Goal: Task Accomplishment & Management: Manage account settings

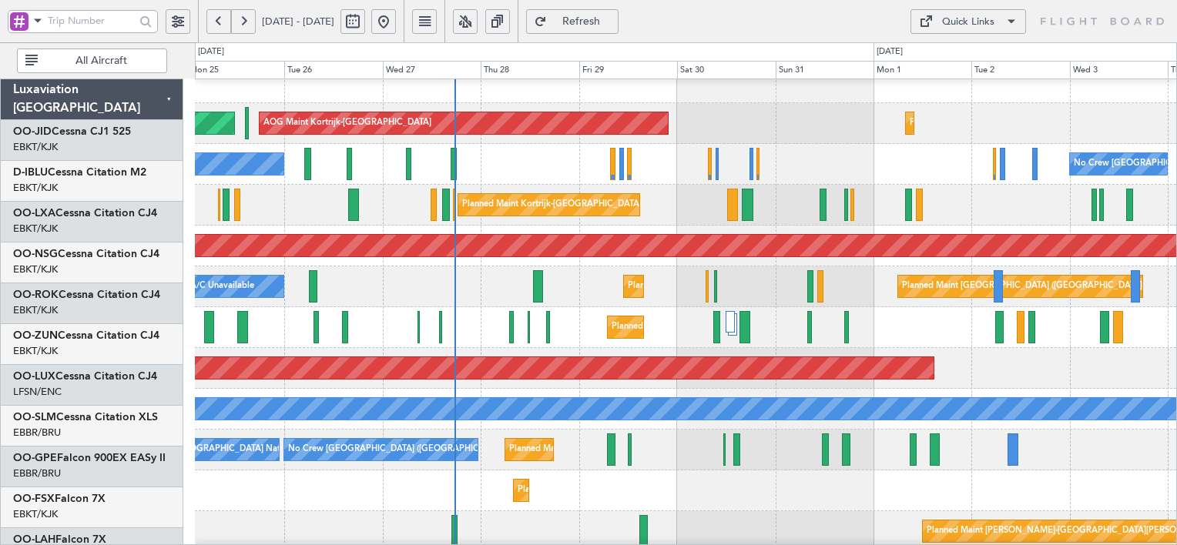
scroll to position [17, 0]
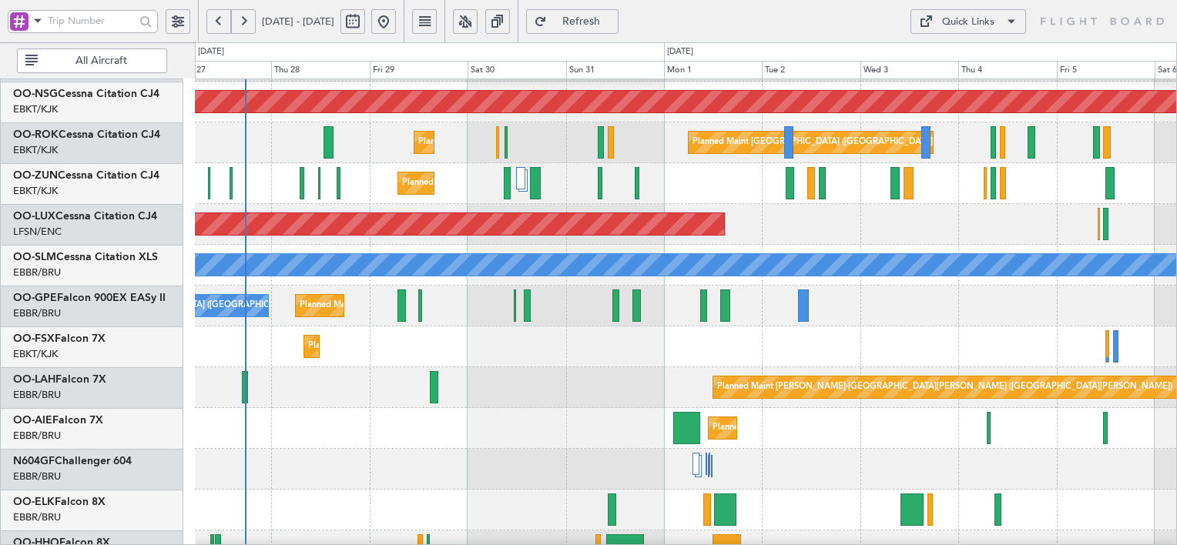
click at [463, 281] on div "A/C Unavailable [GEOGRAPHIC_DATA]" at bounding box center [685, 265] width 981 height 41
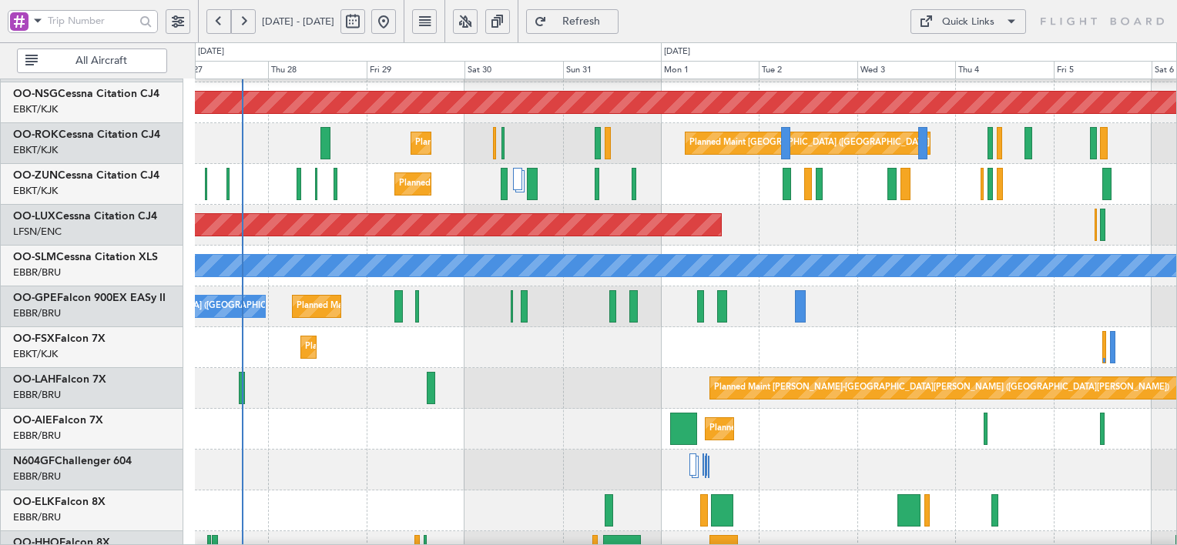
scroll to position [160, 0]
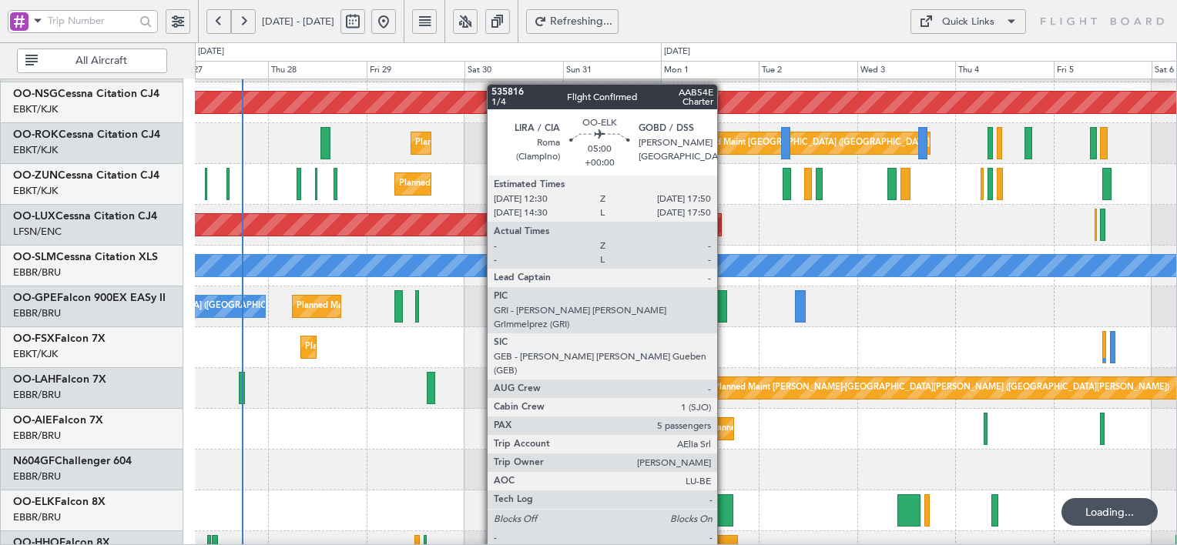
click at [724, 510] on div at bounding box center [722, 510] width 22 height 32
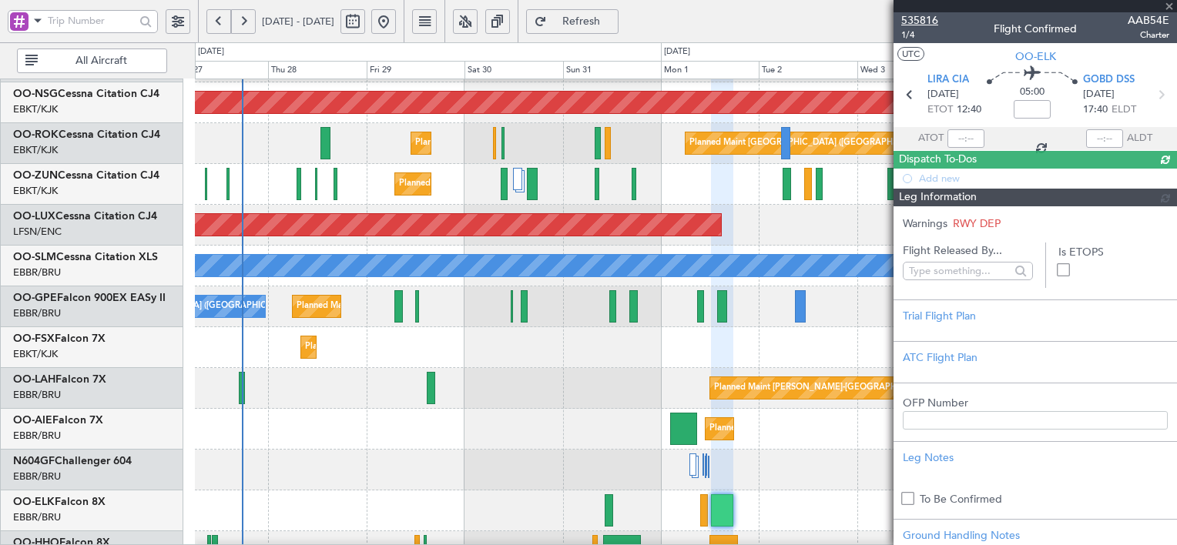
click at [926, 21] on span "535816" at bounding box center [919, 20] width 37 height 16
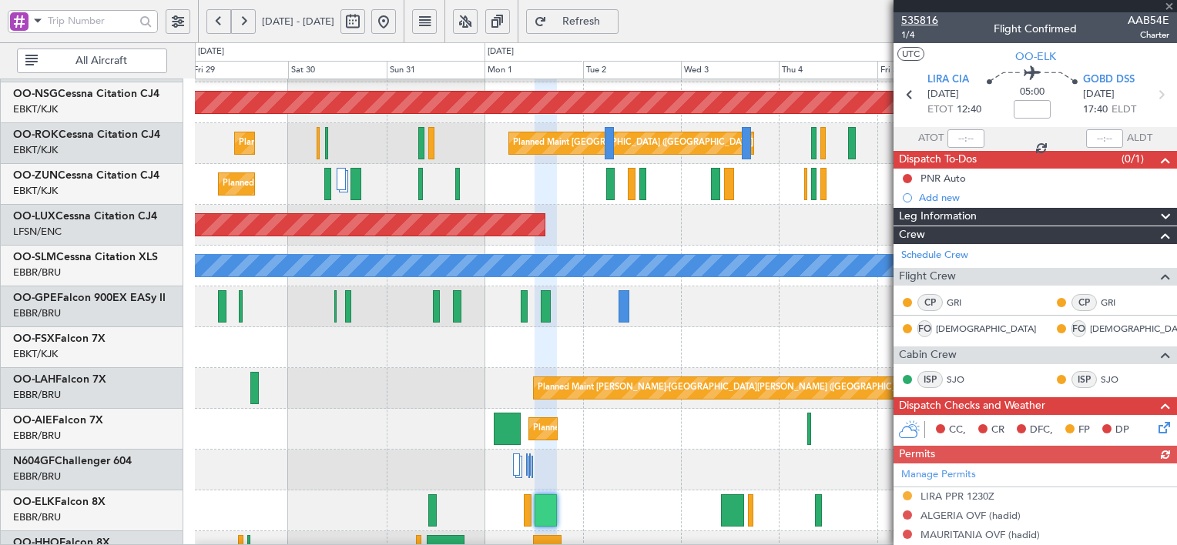
type input "+00:15"
click at [933, 15] on span "535816" at bounding box center [919, 20] width 37 height 16
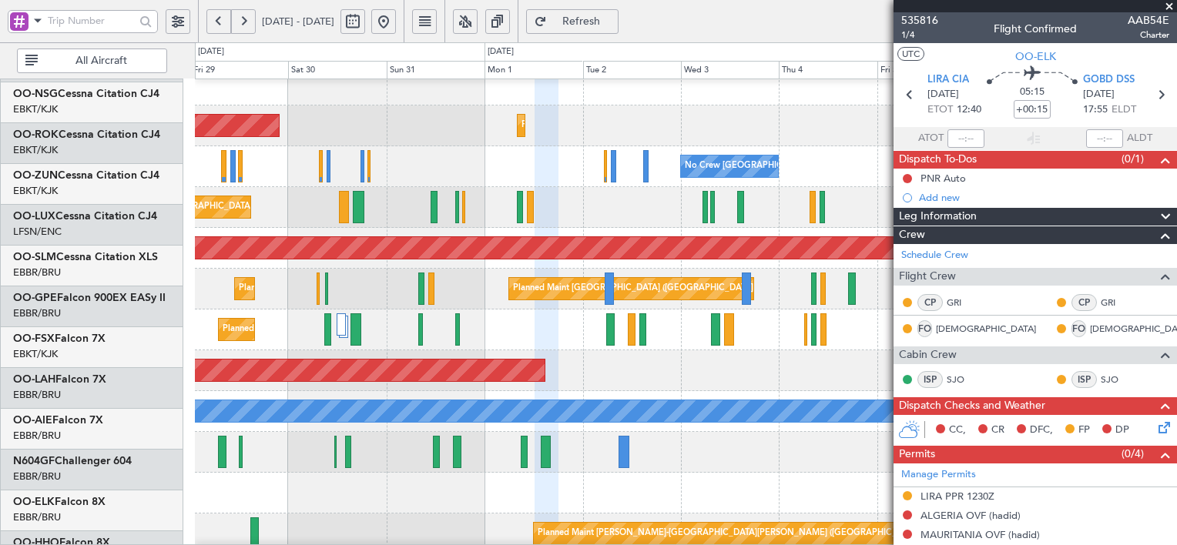
scroll to position [0, 0]
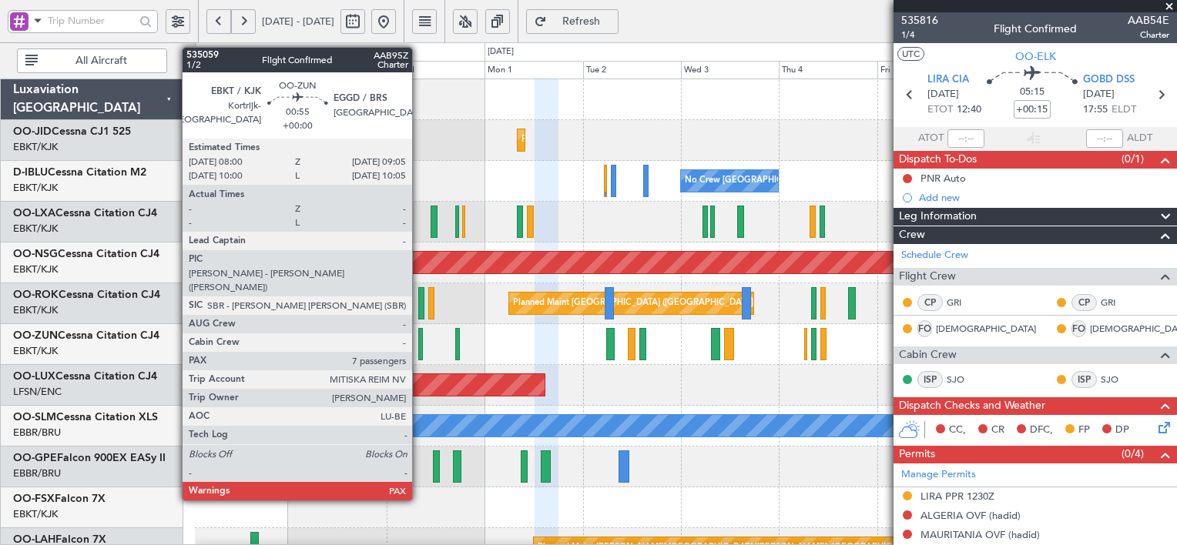
click at [419, 345] on div at bounding box center [420, 344] width 5 height 32
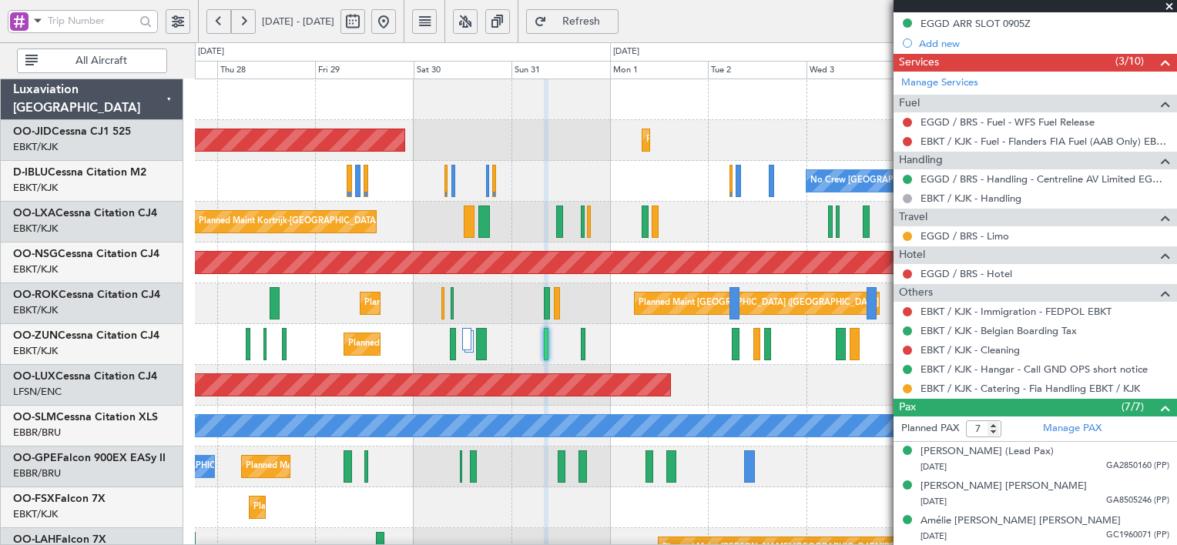
scroll to position [474, 0]
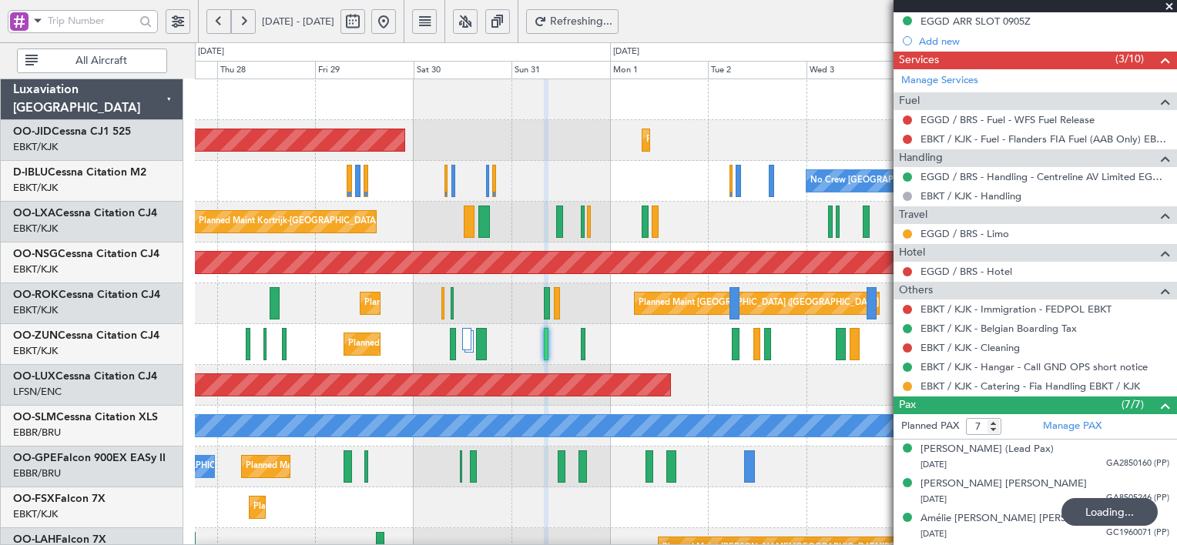
click at [1165, 0] on span at bounding box center [1168, 7] width 15 height 14
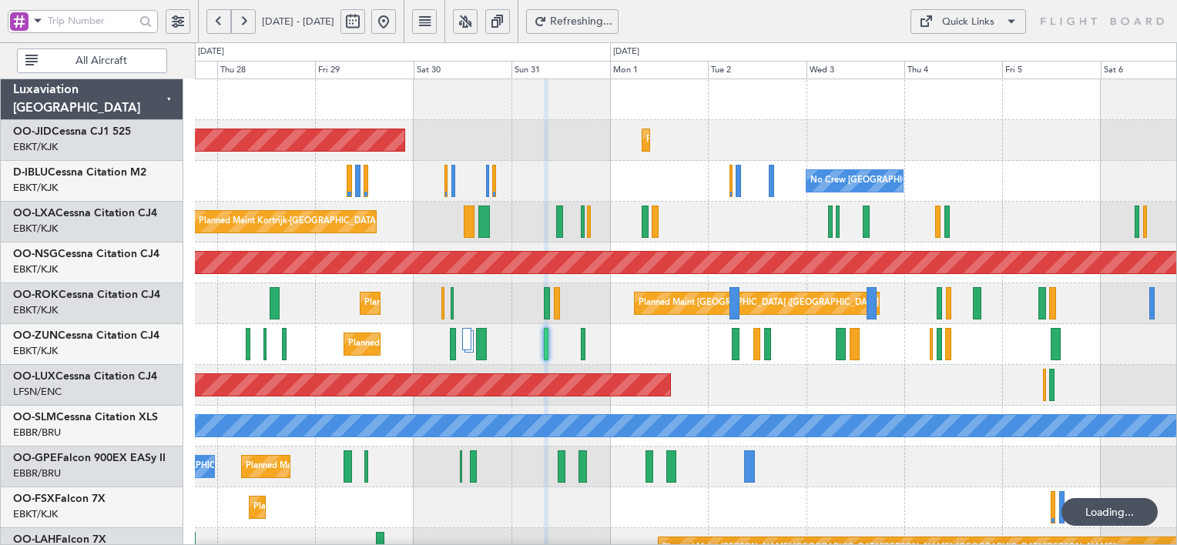
type input "0"
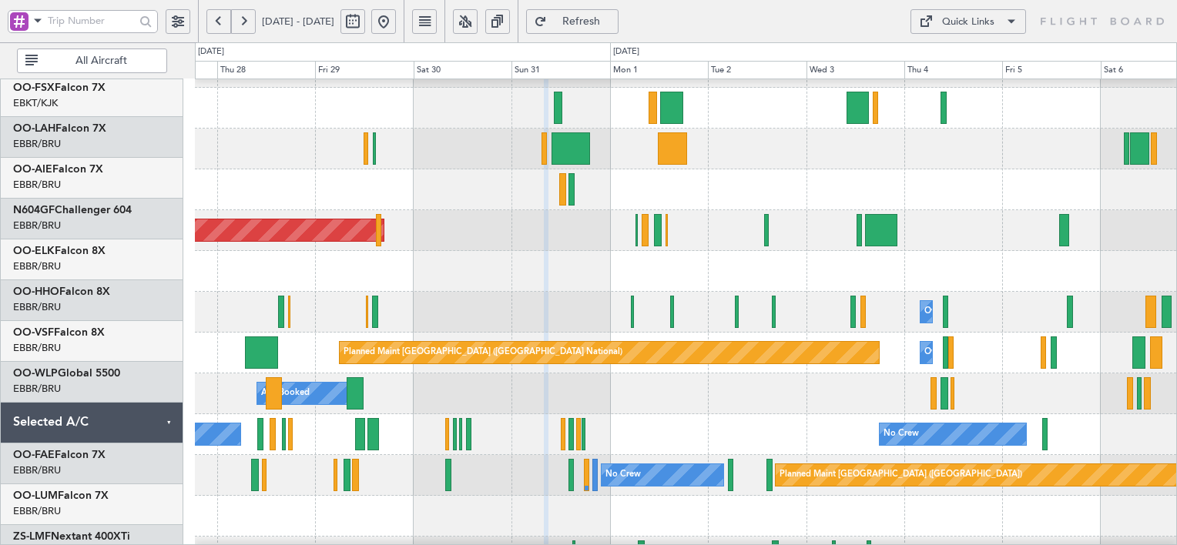
scroll to position [563, 0]
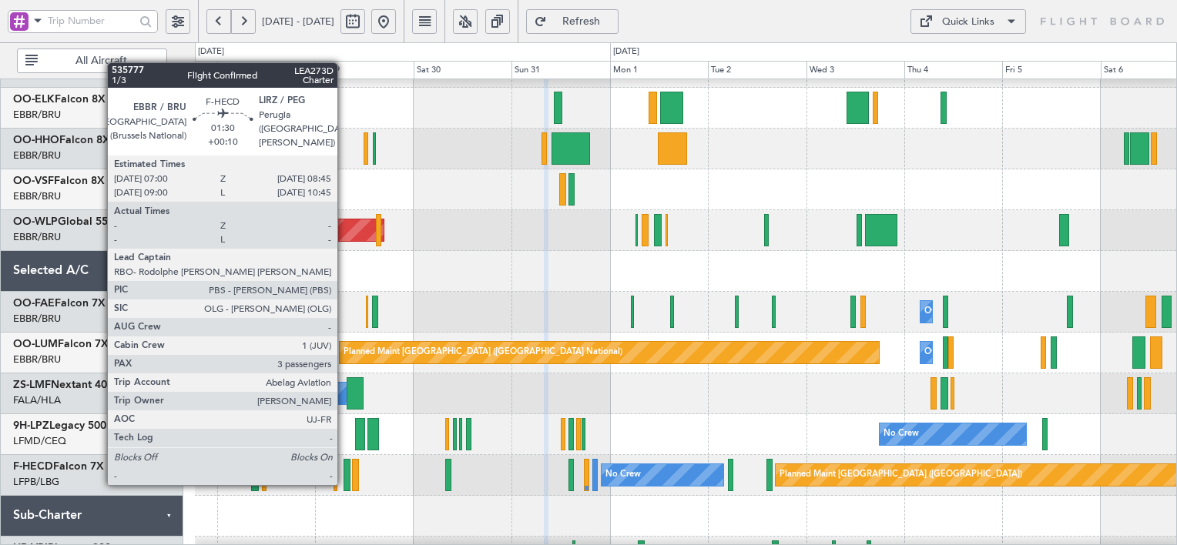
click at [344, 470] on div at bounding box center [347, 475] width 8 height 32
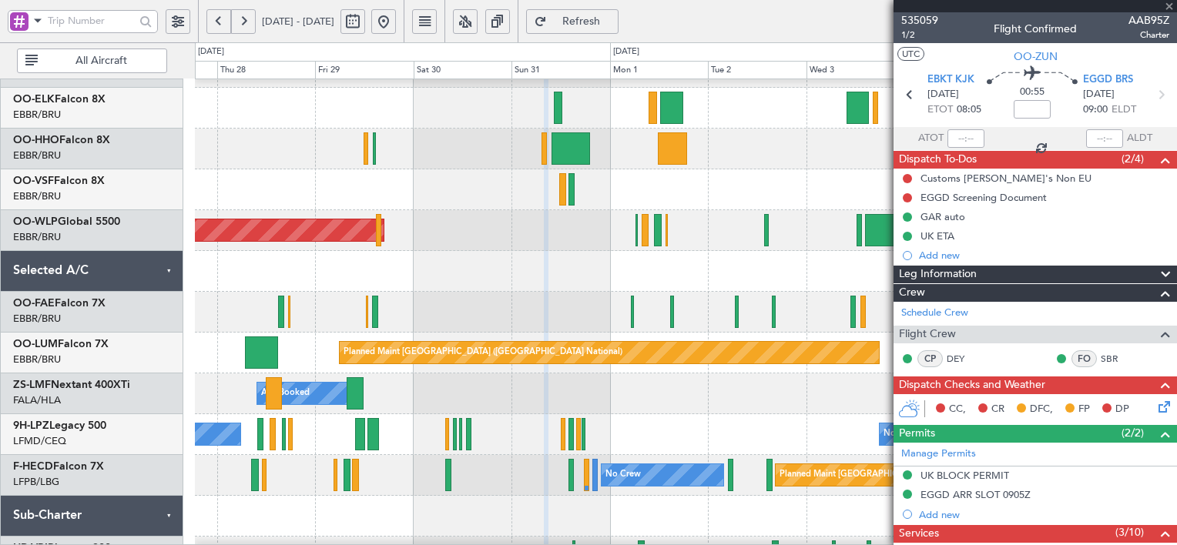
type input "+00:10"
type input "3"
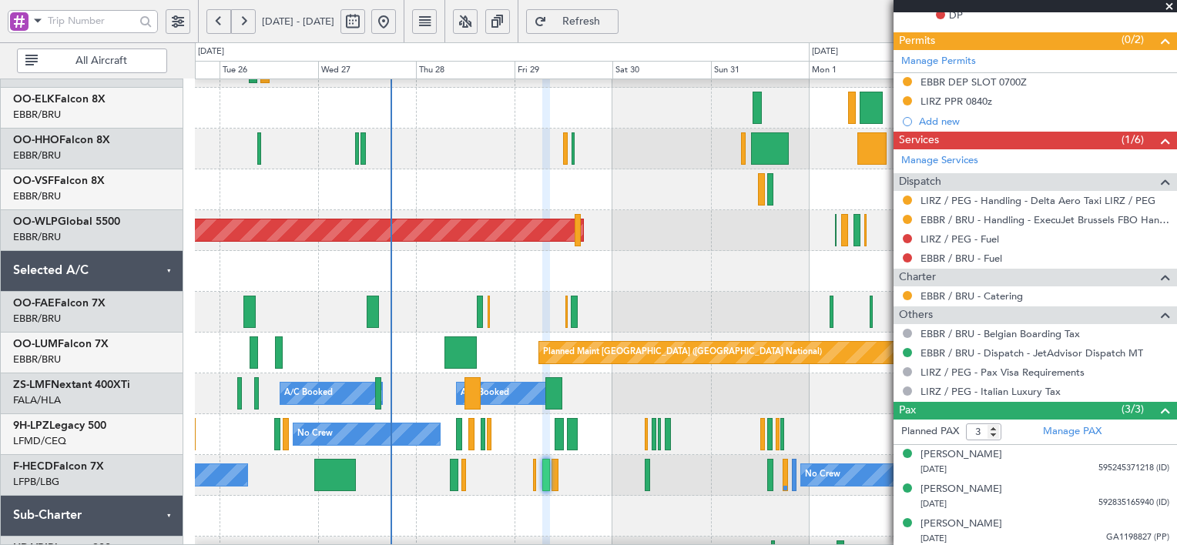
scroll to position [487, 0]
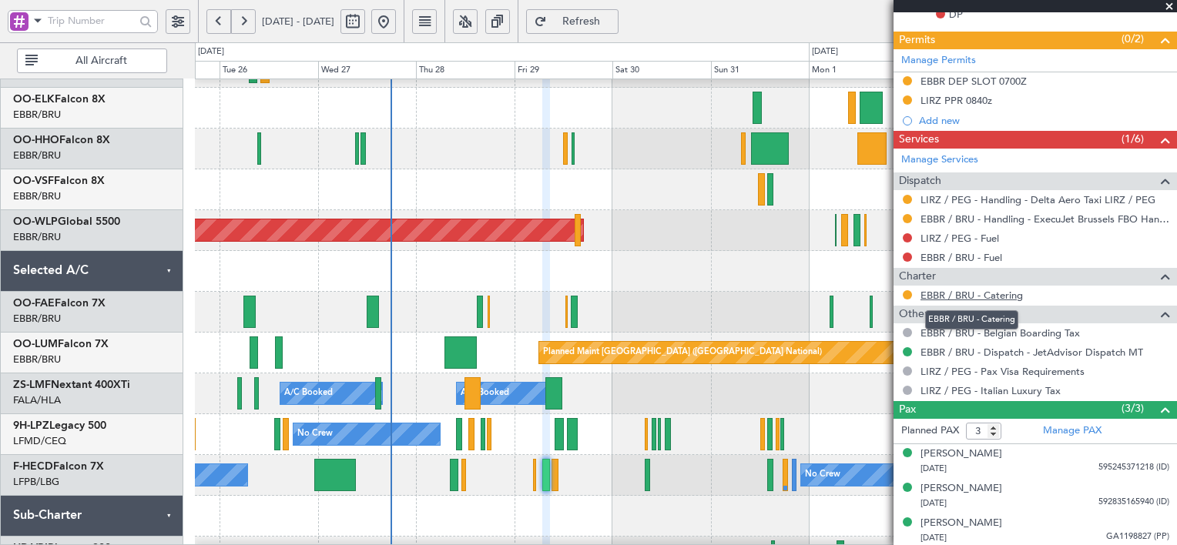
click at [936, 293] on link "EBBR / BRU - Catering" at bounding box center [971, 295] width 102 height 13
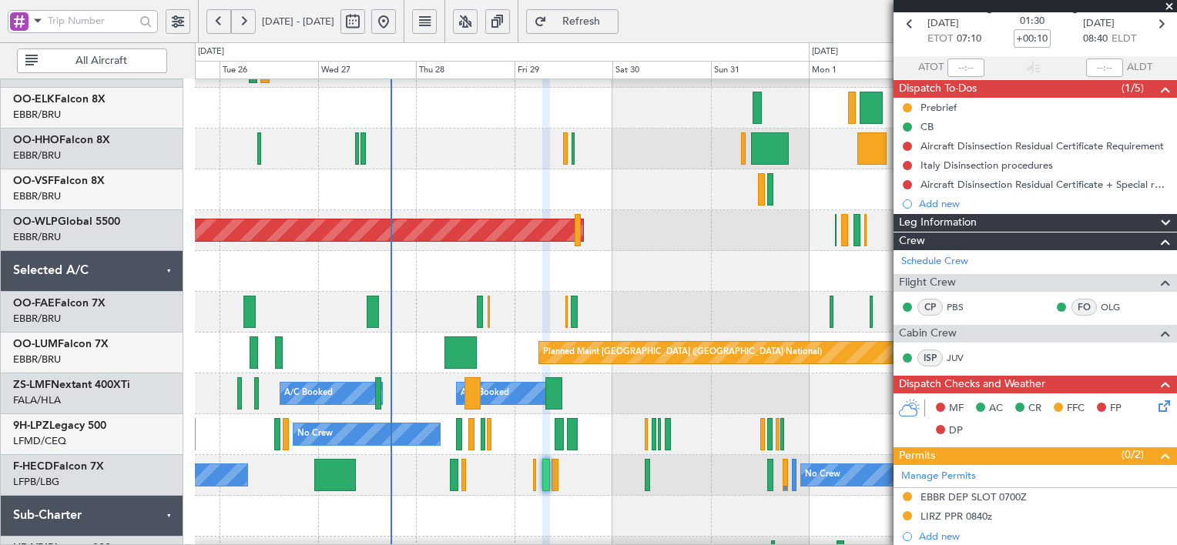
scroll to position [0, 0]
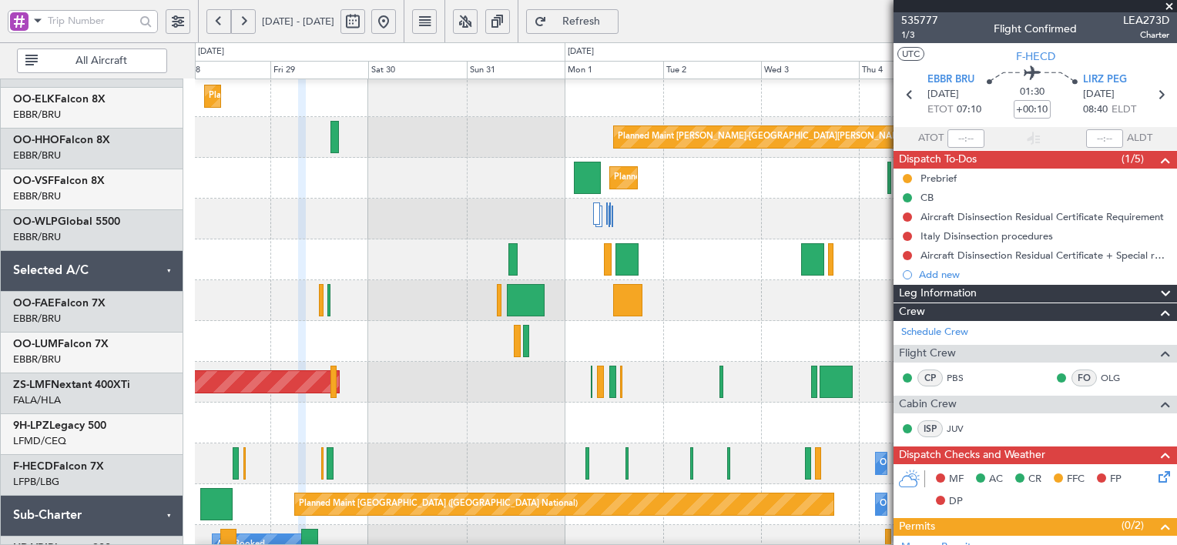
click at [385, 391] on div "Planned Maint [GEOGRAPHIC_DATA] ([GEOGRAPHIC_DATA])" at bounding box center [685, 382] width 981 height 41
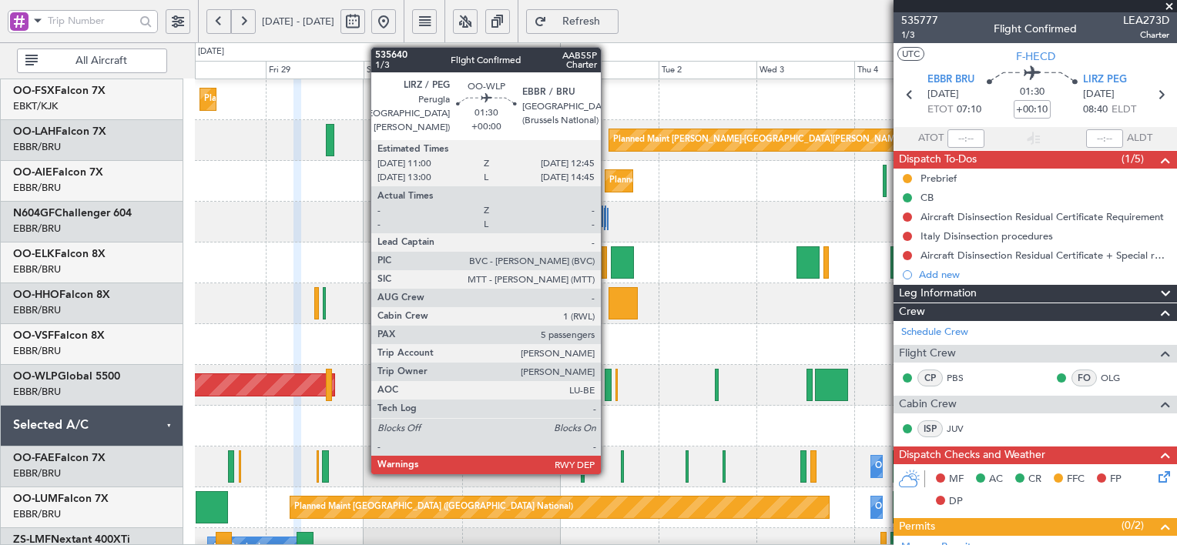
click at [608, 385] on div at bounding box center [608, 385] width 8 height 32
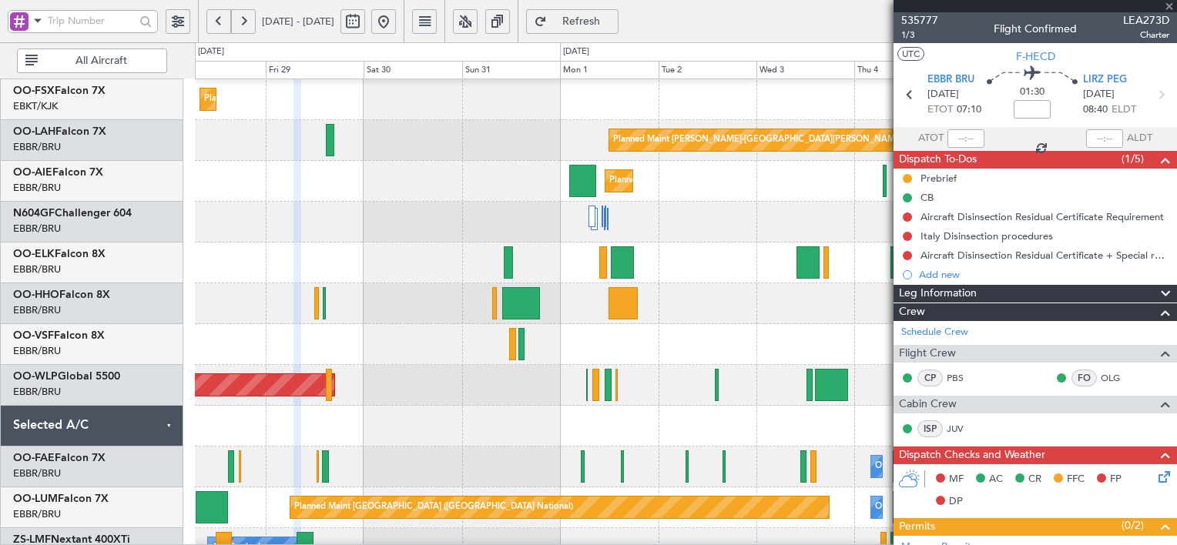
type input "5"
